Goal: Navigation & Orientation: Find specific page/section

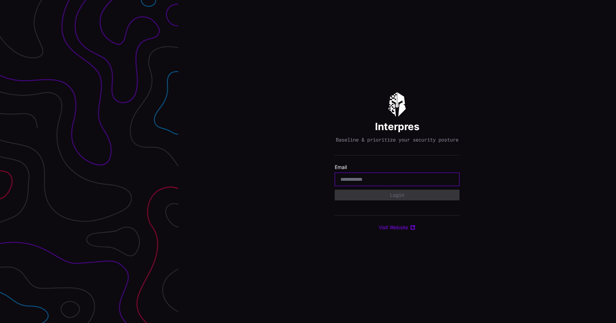
click at [398, 183] on input "email" at bounding box center [397, 179] width 113 height 6
type input "**********"
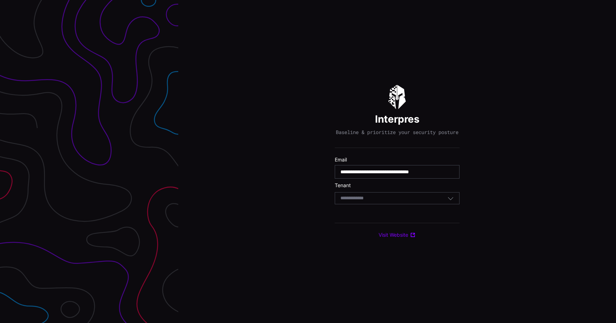
click at [395, 201] on div "Select Tenant" at bounding box center [394, 198] width 107 height 6
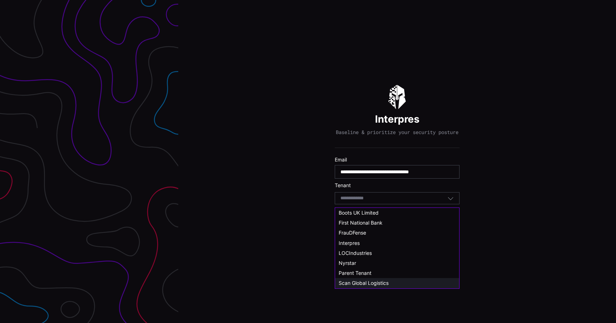
click at [376, 283] on span "Scan Global Logistics" at bounding box center [364, 283] width 50 height 6
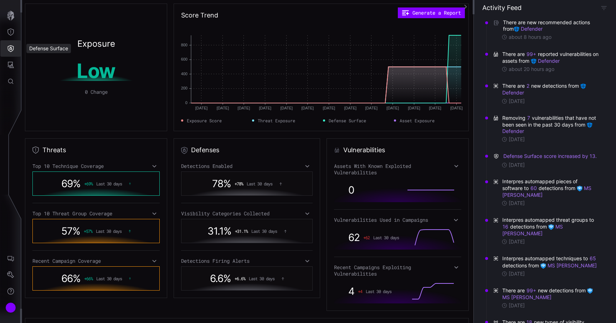
click at [16, 50] on button "Defense Surface" at bounding box center [10, 48] width 21 height 16
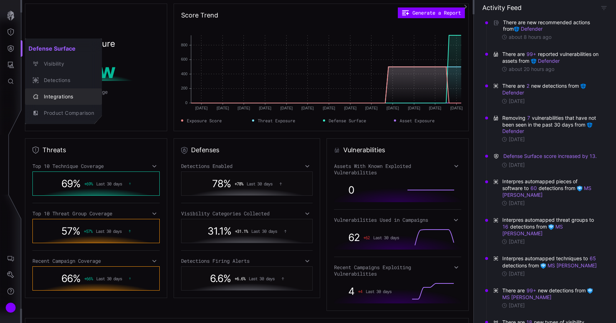
click at [56, 93] on div "Integrations" at bounding box center [67, 96] width 54 height 9
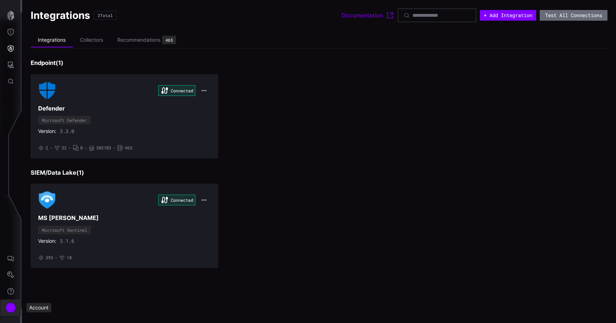
click at [14, 308] on div "Account" at bounding box center [10, 307] width 11 height 11
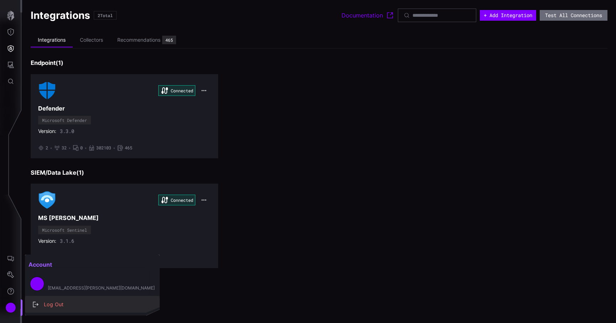
click at [52, 302] on div "Log Out" at bounding box center [96, 304] width 112 height 9
